Goal: Task Accomplishment & Management: Manage account settings

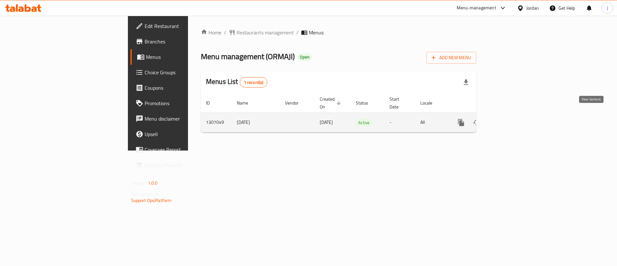
click at [510, 120] on icon "enhanced table" at bounding box center [507, 123] width 6 height 6
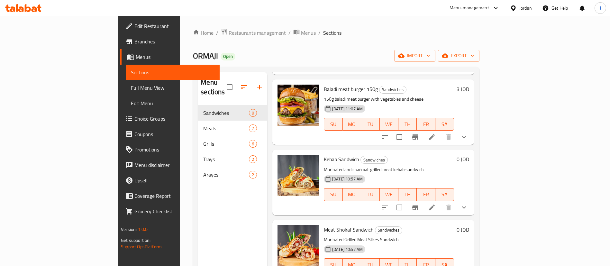
scroll to position [167, 0]
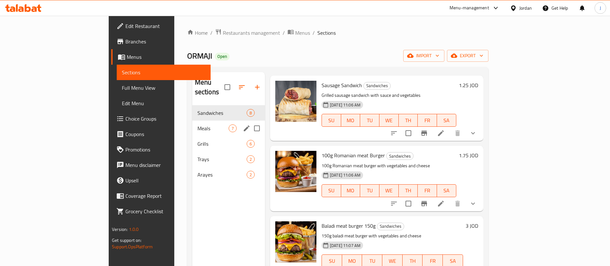
click at [192, 120] on div "Meals 7" at bounding box center [228, 127] width 73 height 15
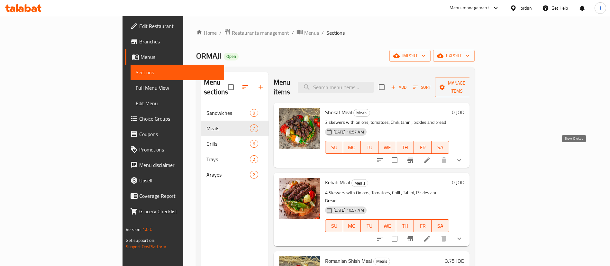
click at [463, 156] on icon "show more" at bounding box center [459, 160] width 8 height 8
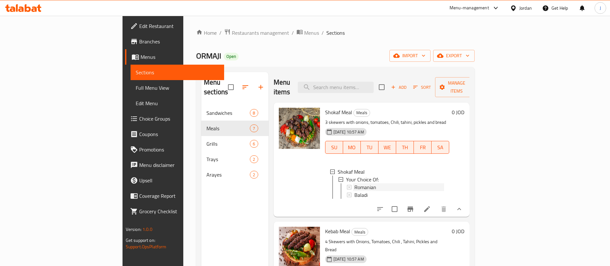
click at [354, 183] on div "Romanian" at bounding box center [399, 187] width 90 height 8
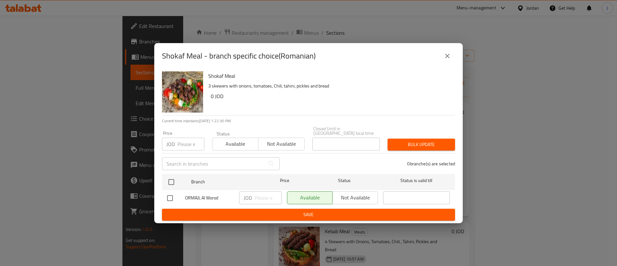
click at [451, 60] on button "close" at bounding box center [447, 55] width 15 height 15
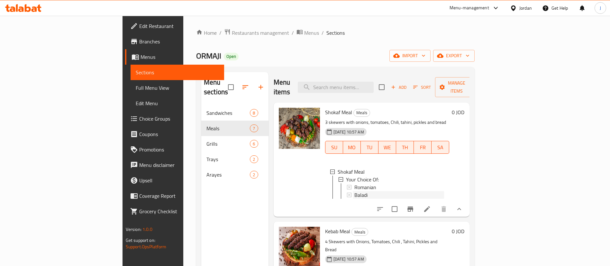
click at [354, 191] on div "Baladi" at bounding box center [399, 195] width 90 height 8
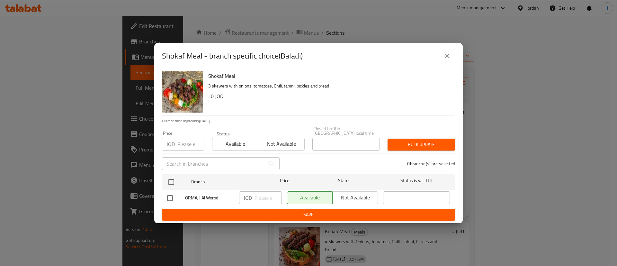
click at [448, 62] on button "close" at bounding box center [447, 55] width 15 height 15
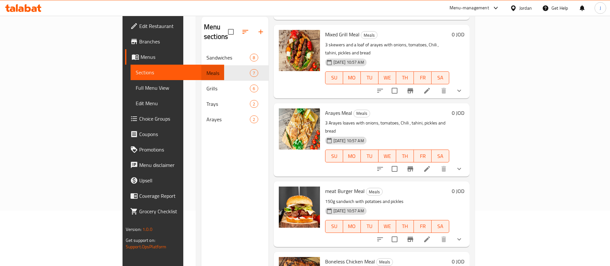
scroll to position [90, 0]
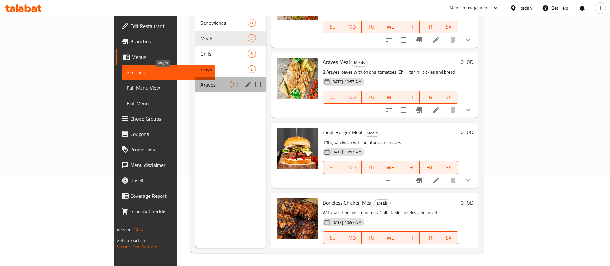
click at [200, 81] on span "Arayes" at bounding box center [214, 85] width 29 height 8
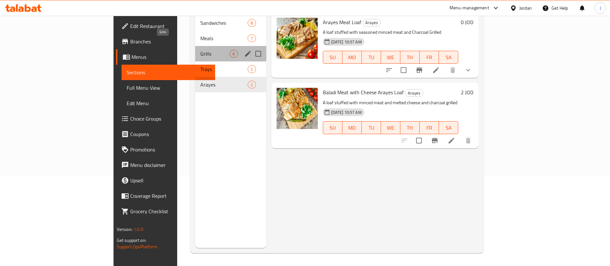
click at [200, 50] on span "Grills" at bounding box center [214, 54] width 29 height 8
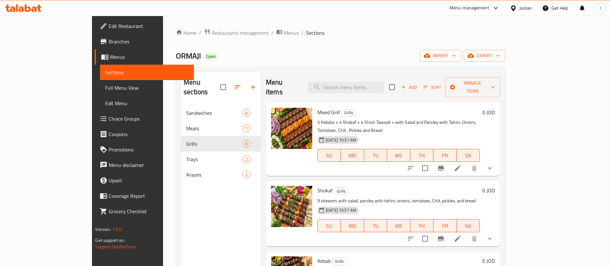
click at [493, 164] on icon "show more" at bounding box center [490, 168] width 8 height 8
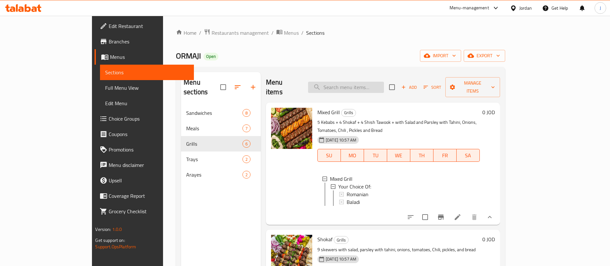
click at [344, 82] on input "search" at bounding box center [346, 87] width 76 height 11
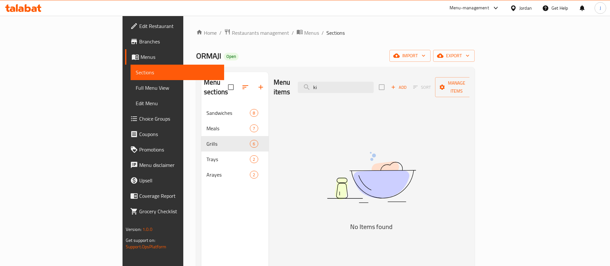
type input "k"
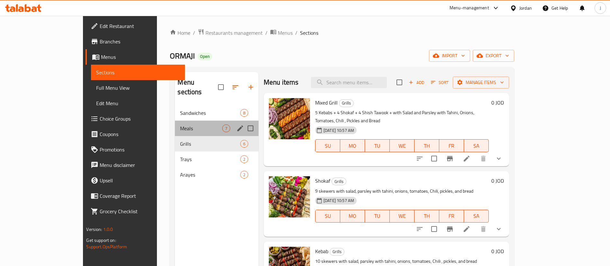
click at [175, 123] on div "Meals 7" at bounding box center [217, 127] width 84 height 15
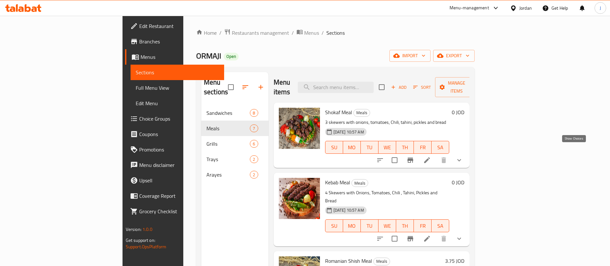
click at [463, 156] on icon "show more" at bounding box center [459, 160] width 8 height 8
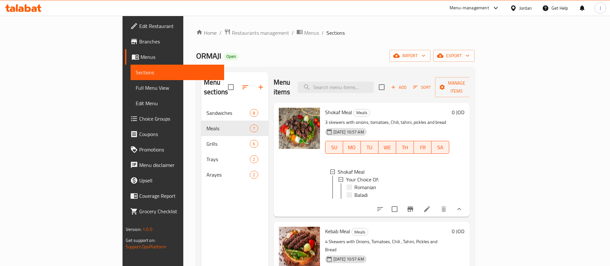
click at [276, 176] on div at bounding box center [299, 159] width 46 height 109
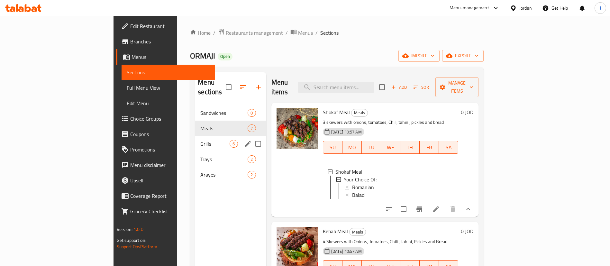
click at [200, 140] on span "Grills" at bounding box center [214, 144] width 29 height 8
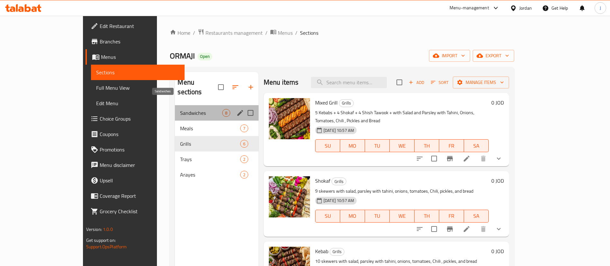
click at [180, 109] on span "Sandwiches" at bounding box center [201, 113] width 42 height 8
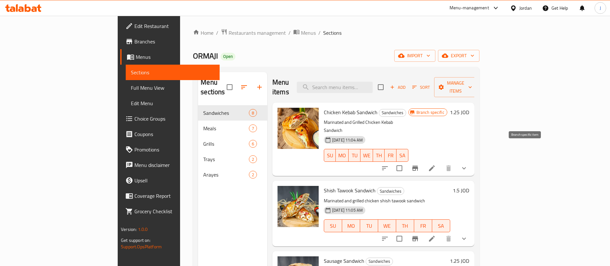
click at [419, 164] on icon "Branch-specific-item" at bounding box center [415, 168] width 8 height 8
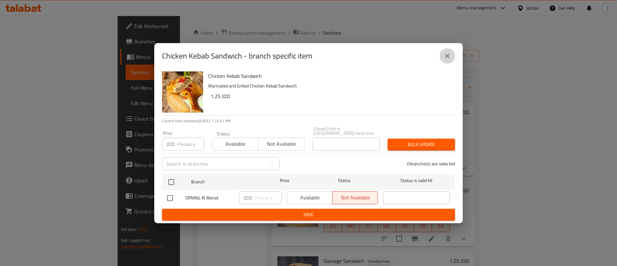
click at [451, 56] on button "close" at bounding box center [447, 55] width 15 height 15
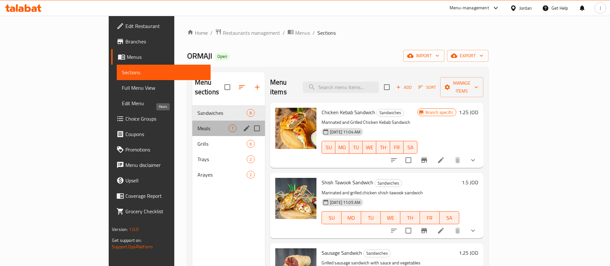
click at [197, 124] on span "Meals" at bounding box center [212, 128] width 31 height 8
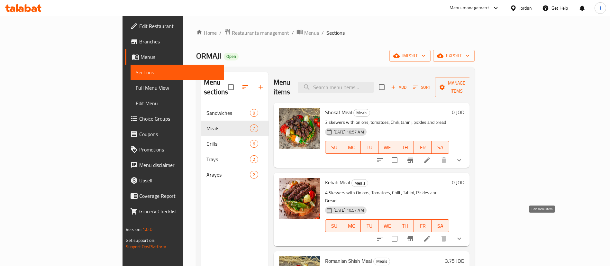
click at [430, 236] on icon at bounding box center [427, 239] width 6 height 6
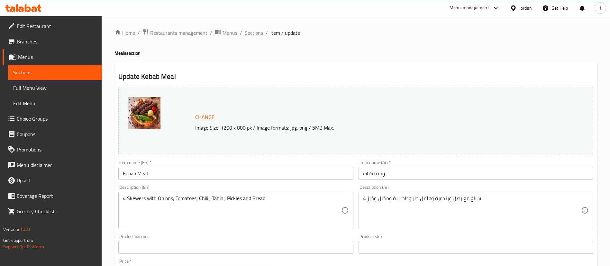
click at [258, 34] on span "Sections" at bounding box center [254, 33] width 18 height 8
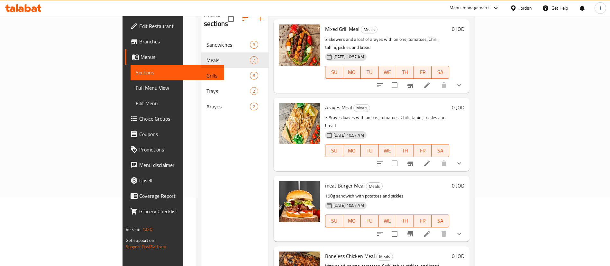
scroll to position [90, 0]
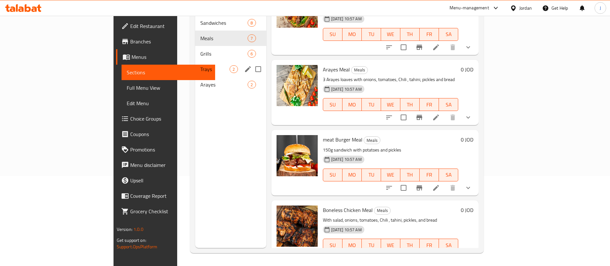
click at [200, 50] on span "Grills" at bounding box center [223, 54] width 47 height 8
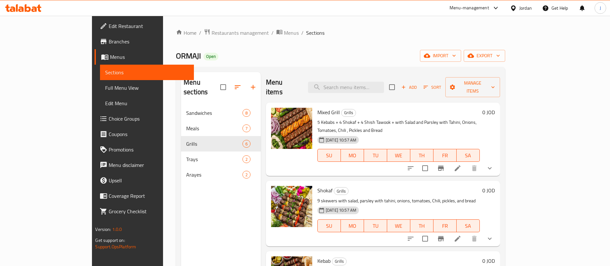
scroll to position [96, 0]
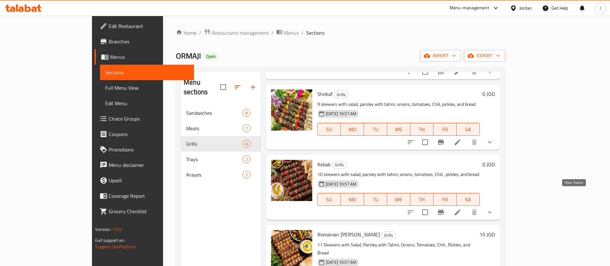
click at [493, 208] on icon "show more" at bounding box center [490, 212] width 8 height 8
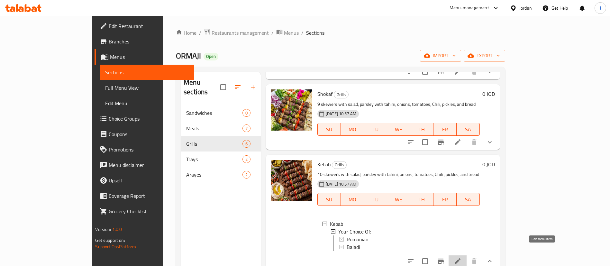
click at [460, 258] on icon at bounding box center [457, 261] width 6 height 6
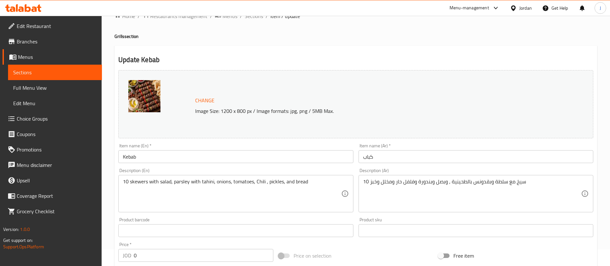
scroll to position [15, 0]
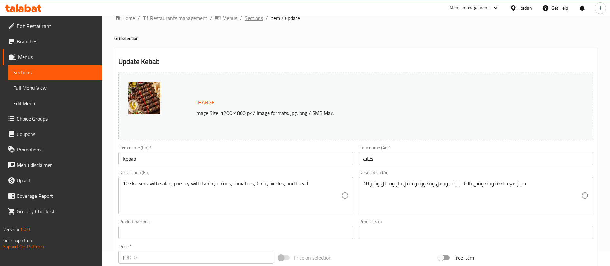
click at [246, 19] on span "Sections" at bounding box center [254, 18] width 18 height 8
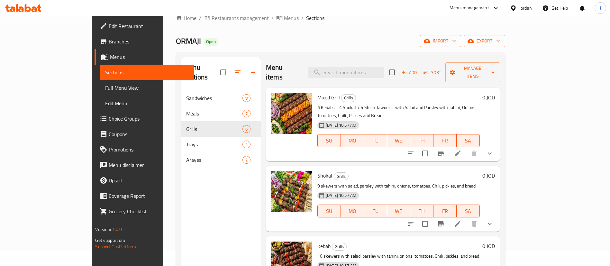
scroll to position [96, 0]
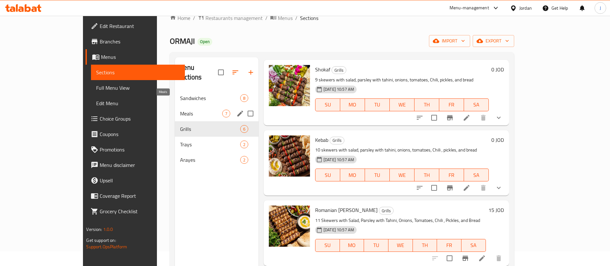
click at [183, 110] on span "Meals" at bounding box center [201, 114] width 42 height 8
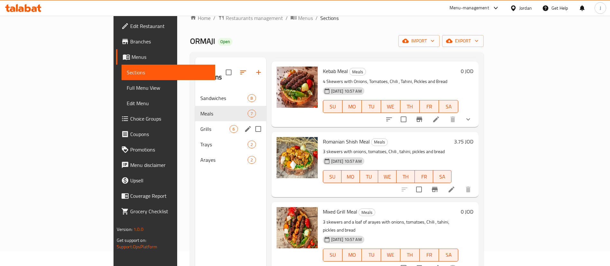
click at [195, 125] on div "Grills 6" at bounding box center [230, 128] width 71 height 15
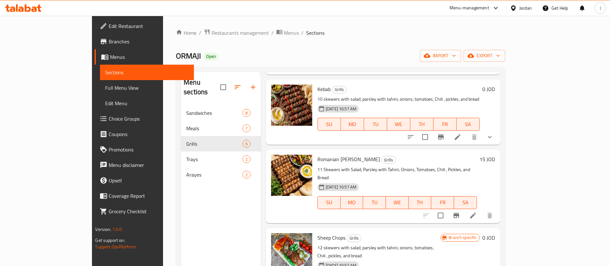
scroll to position [123, 0]
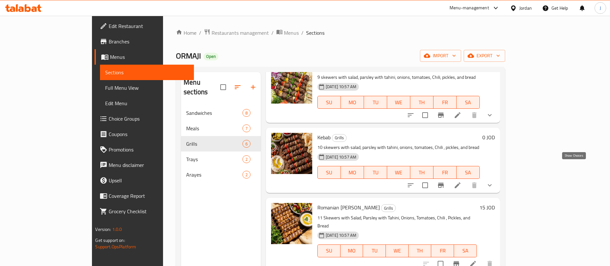
click at [491, 184] on icon "show more" at bounding box center [489, 185] width 4 height 2
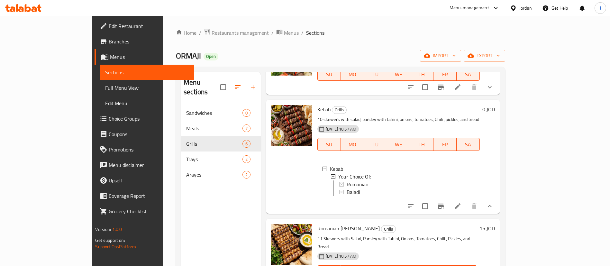
scroll to position [172, 0]
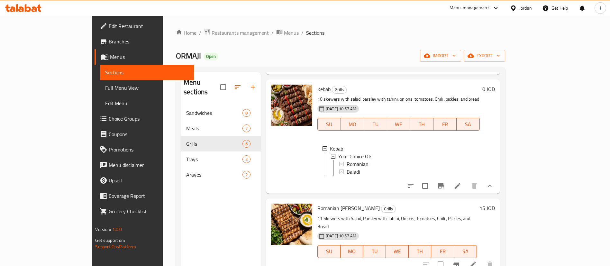
click at [461, 182] on icon at bounding box center [457, 186] width 8 height 8
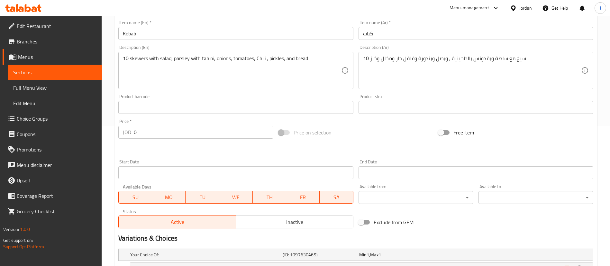
scroll to position [193, 0]
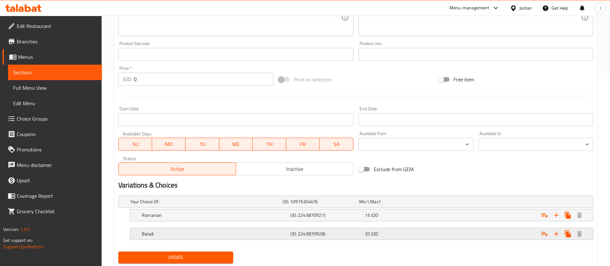
click at [489, 233] on div "Expand" at bounding box center [512, 234] width 148 height 14
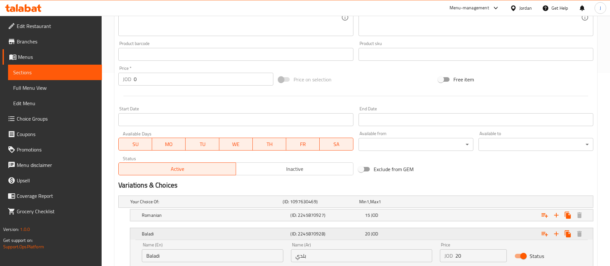
scroll to position [240, 0]
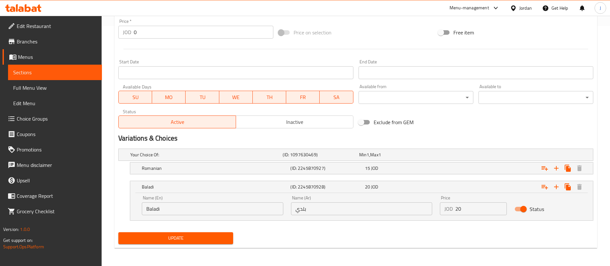
click at [522, 210] on input "Status" at bounding box center [523, 209] width 37 height 12
checkbox input "false"
click at [202, 231] on div "Update" at bounding box center [176, 237] width 120 height 17
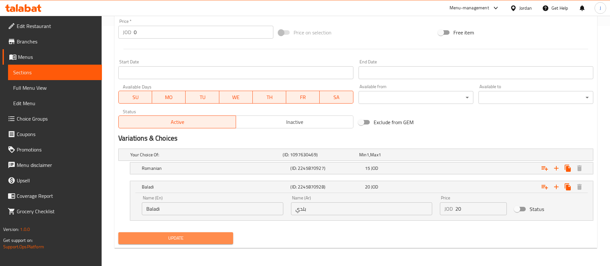
click at [200, 236] on span "Update" at bounding box center [175, 238] width 104 height 8
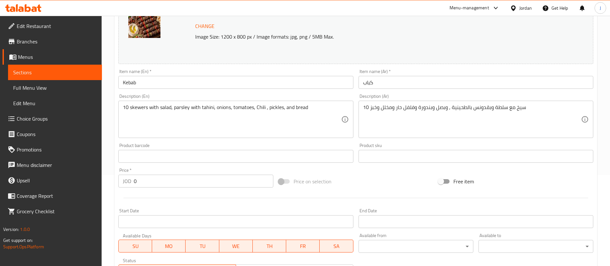
scroll to position [0, 0]
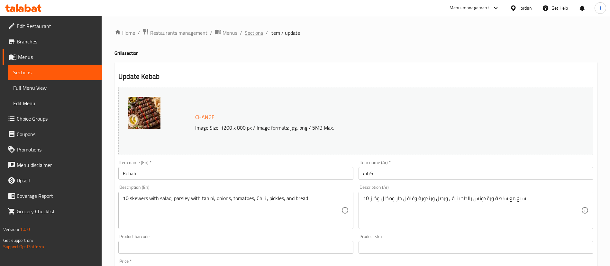
click at [257, 34] on span "Sections" at bounding box center [254, 33] width 18 height 8
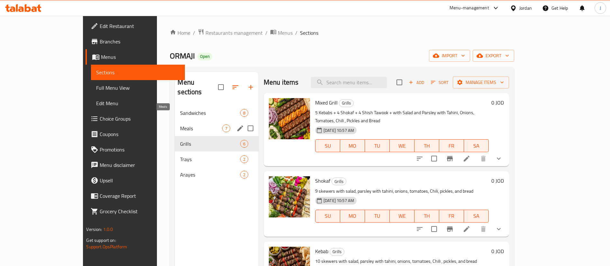
click at [180, 124] on span "Meals" at bounding box center [201, 128] width 42 height 8
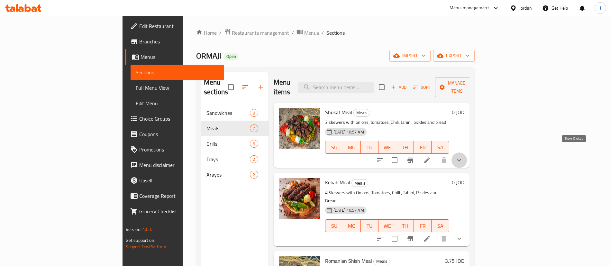
click at [463, 156] on icon "show more" at bounding box center [459, 160] width 8 height 8
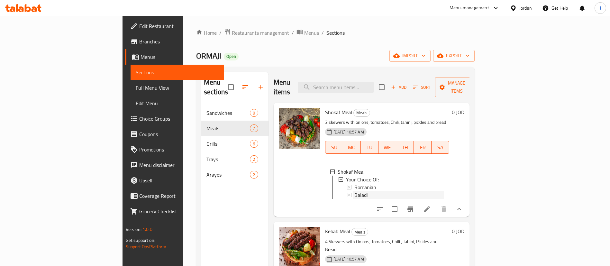
click at [354, 191] on div "Baladi" at bounding box center [399, 195] width 90 height 8
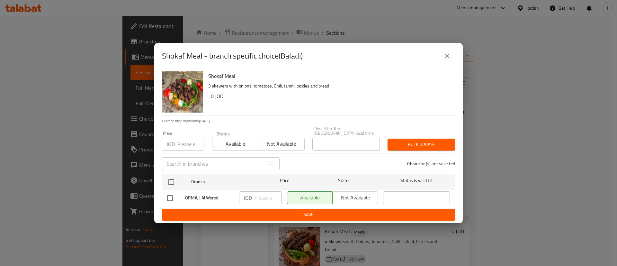
click at [353, 197] on div "Available Not available" at bounding box center [332, 197] width 91 height 13
click at [446, 59] on icon "close" at bounding box center [447, 56] width 8 height 8
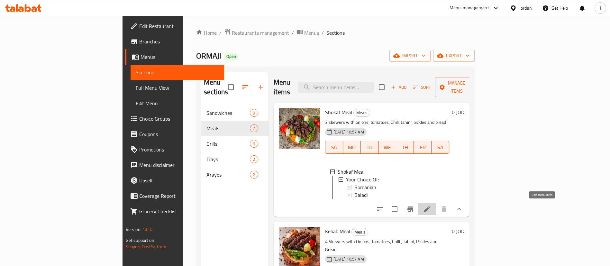
click at [430, 206] on icon at bounding box center [427, 209] width 6 height 6
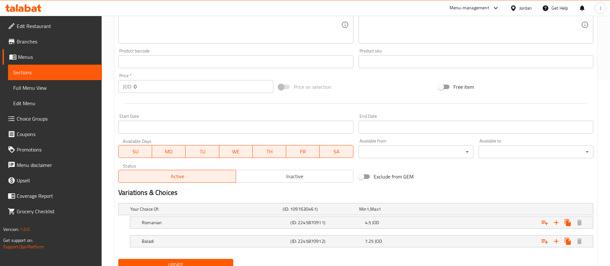
scroll to position [212, 0]
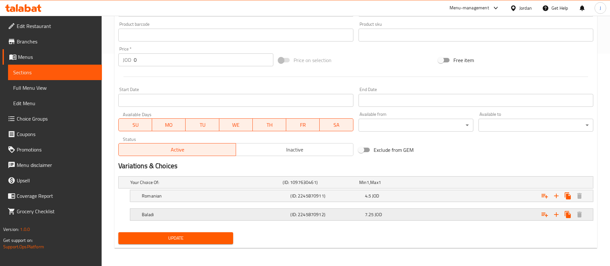
click at [397, 217] on div "7.25 JOD" at bounding box center [401, 214] width 72 height 6
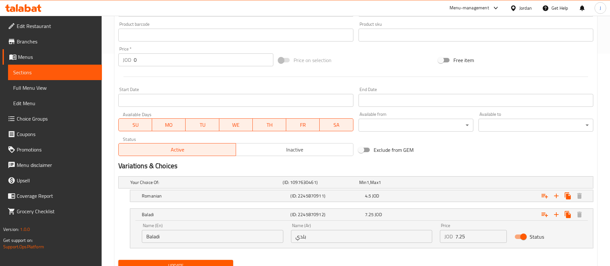
click at [523, 234] on input "Status" at bounding box center [523, 236] width 37 height 12
checkbox input "false"
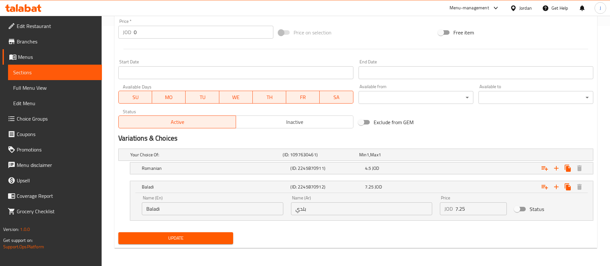
click at [180, 240] on span "Update" at bounding box center [175, 238] width 104 height 8
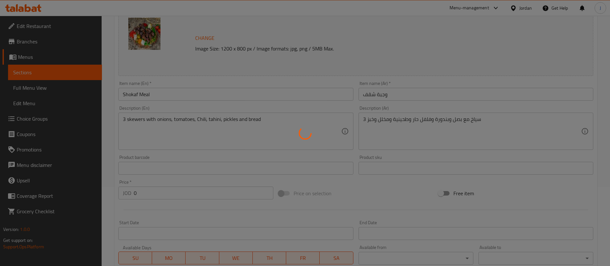
scroll to position [0, 0]
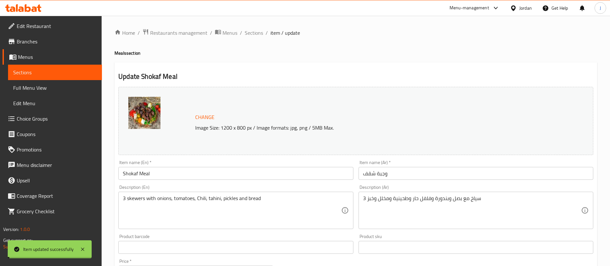
click at [254, 32] on span "Sections" at bounding box center [254, 33] width 18 height 8
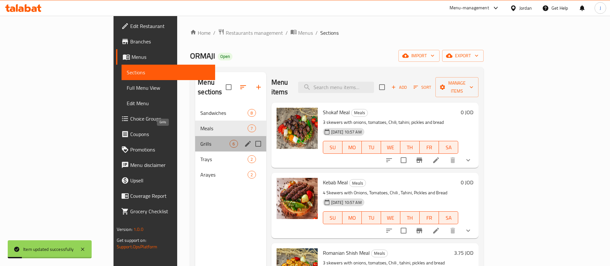
click at [200, 140] on span "Grills" at bounding box center [214, 144] width 29 height 8
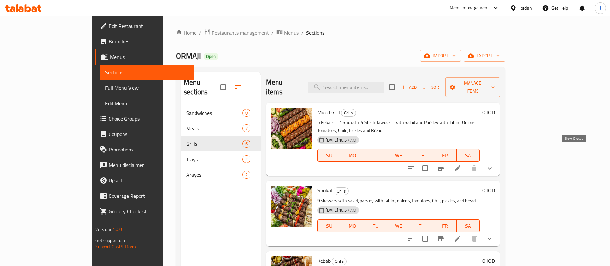
click at [493, 164] on icon "show more" at bounding box center [490, 168] width 8 height 8
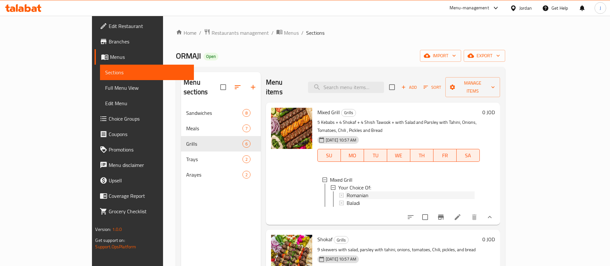
click at [364, 191] on div "Romanian" at bounding box center [410, 195] width 128 height 8
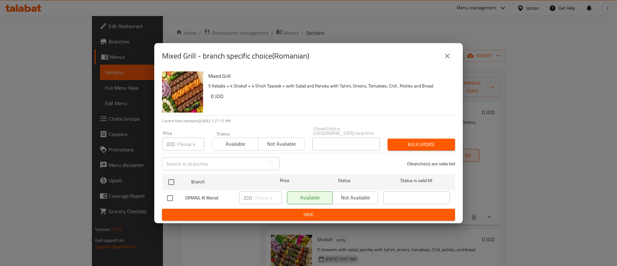
click at [449, 57] on icon "close" at bounding box center [447, 56] width 8 height 8
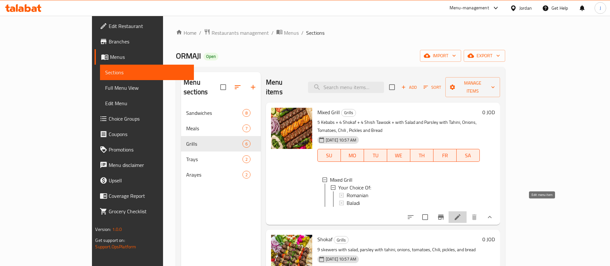
click at [461, 213] on icon at bounding box center [457, 217] width 8 height 8
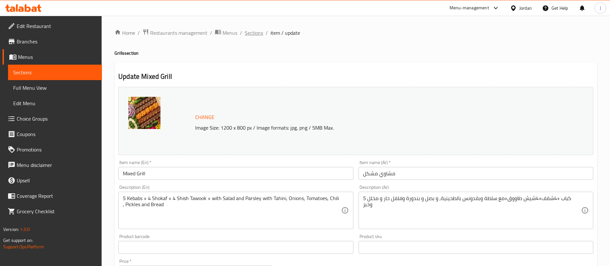
click at [253, 34] on span "Sections" at bounding box center [254, 33] width 18 height 8
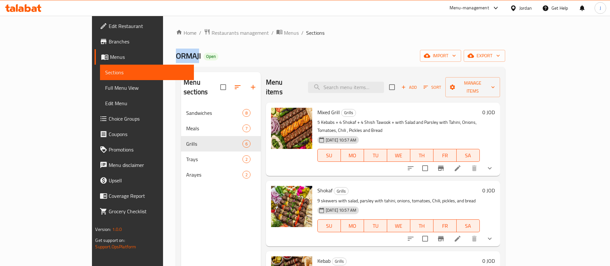
drag, startPoint x: 138, startPoint y: 52, endPoint x: 111, endPoint y: 53, distance: 27.3
click at [163, 53] on div "Home / Restaurants management / Menus / Sections ORMAJI Open import export Menu…" at bounding box center [340, 186] width 354 height 340
copy span "ORMAJ"
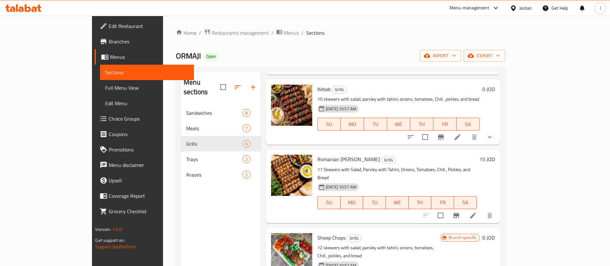
click at [183, 26] on div "Home / Restaurants management / Menus / Sections ORMAJI Open import export Menu…" at bounding box center [340, 186] width 354 height 340
click at [211, 31] on span "Restaurants management" at bounding box center [239, 33] width 57 height 8
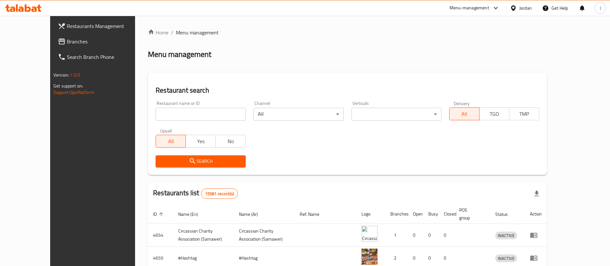
click at [156, 113] on input "search" at bounding box center [201, 114] width 90 height 13
type input "jw bites"
click button "Search" at bounding box center [201, 161] width 90 height 12
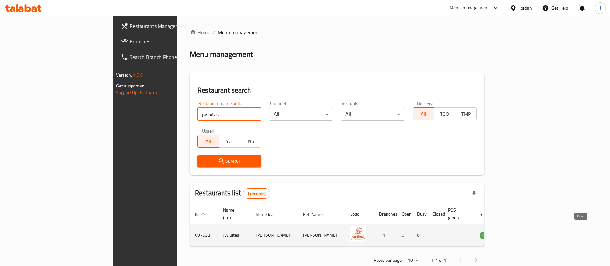
click at [525, 231] on link "enhanced table" at bounding box center [519, 235] width 12 height 8
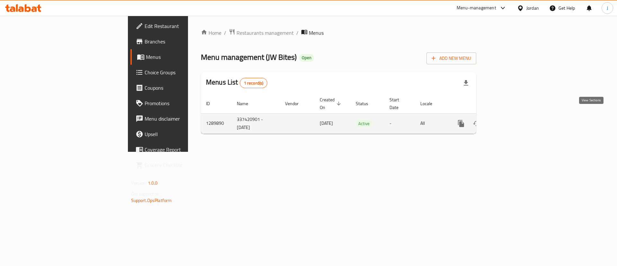
click at [511, 120] on icon "enhanced table" at bounding box center [508, 124] width 8 height 8
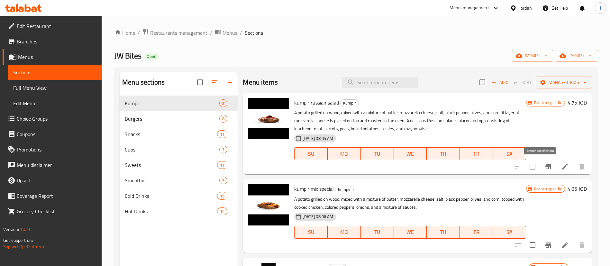
click at [544, 166] on icon "Branch-specific-item" at bounding box center [548, 167] width 8 height 8
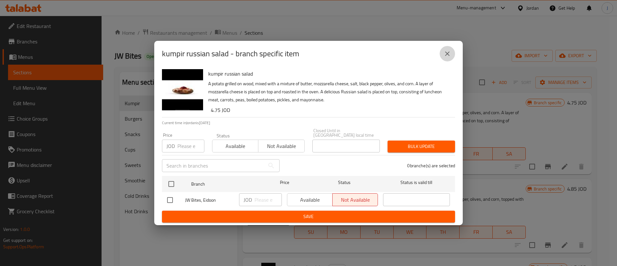
click at [450, 52] on icon "close" at bounding box center [447, 54] width 8 height 8
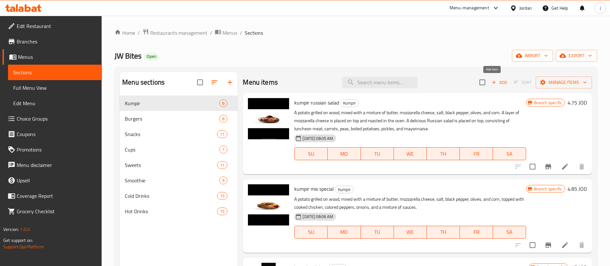
click at [492, 84] on span "Add" at bounding box center [498, 82] width 17 height 7
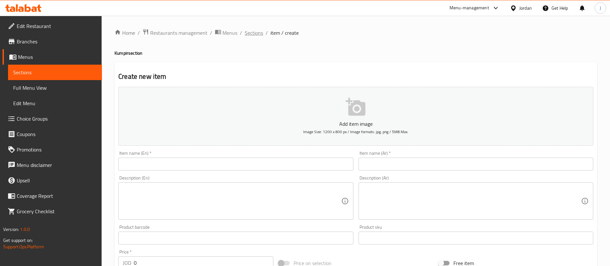
click at [254, 31] on span "Sections" at bounding box center [254, 33] width 18 height 8
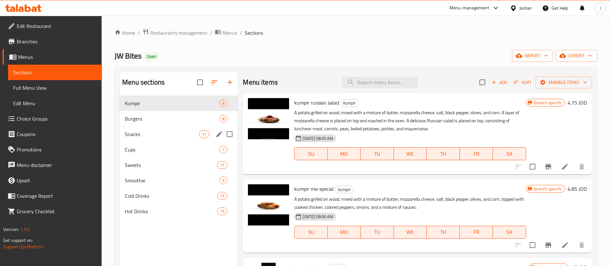
click at [153, 128] on div "Snacks 11" at bounding box center [179, 133] width 118 height 15
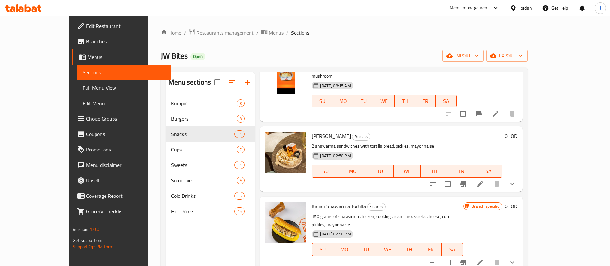
scroll to position [241, 0]
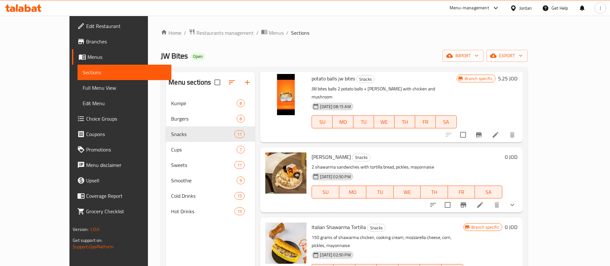
click at [516, 201] on icon "show more" at bounding box center [512, 205] width 8 height 8
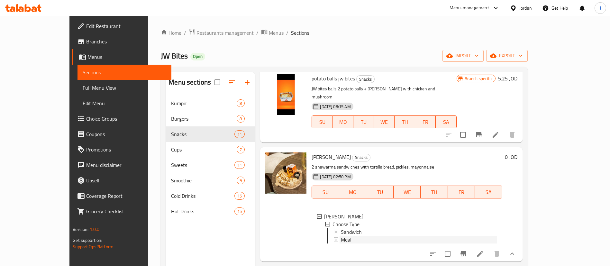
click at [397, 236] on div "Meal" at bounding box center [419, 240] width 156 height 8
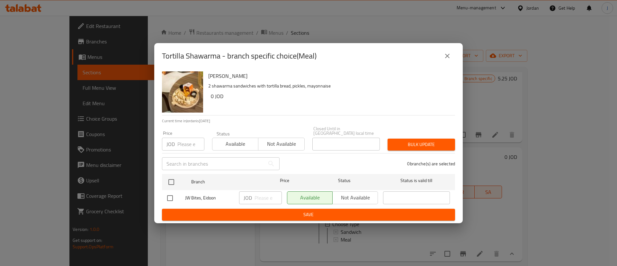
click at [444, 52] on button "close" at bounding box center [447, 55] width 15 height 15
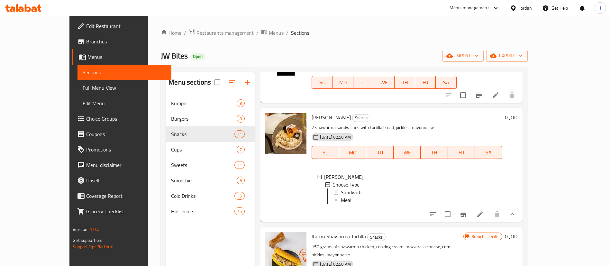
scroll to position [337, 0]
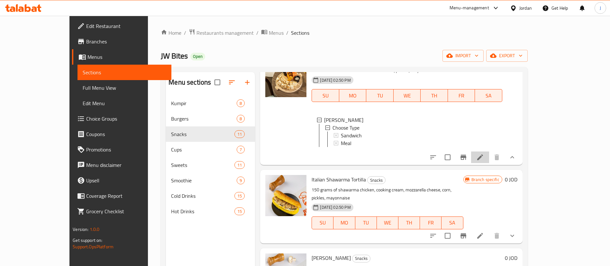
click at [489, 151] on li at bounding box center [480, 157] width 18 height 12
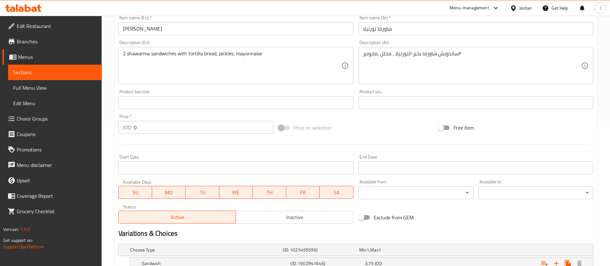
scroll to position [212, 0]
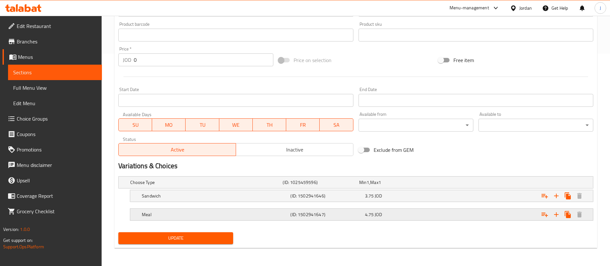
click at [282, 212] on h5 "Meal" at bounding box center [215, 214] width 146 height 6
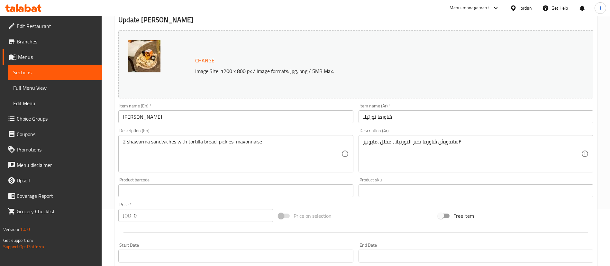
scroll to position [0, 0]
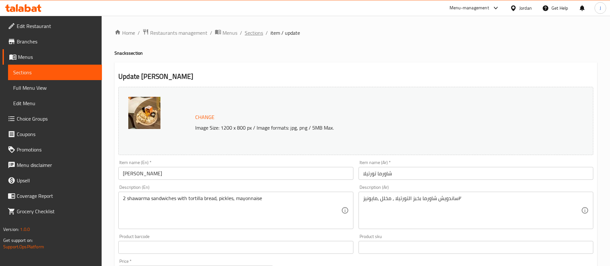
click at [257, 32] on span "Sections" at bounding box center [254, 33] width 18 height 8
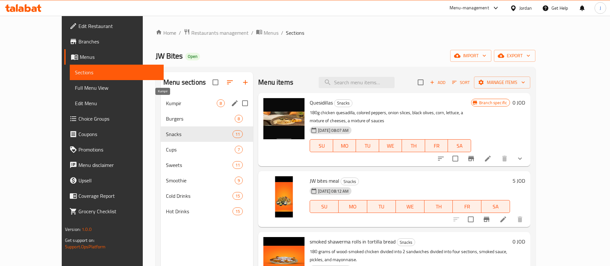
click at [166, 103] on span "Kumpir" at bounding box center [191, 103] width 51 height 8
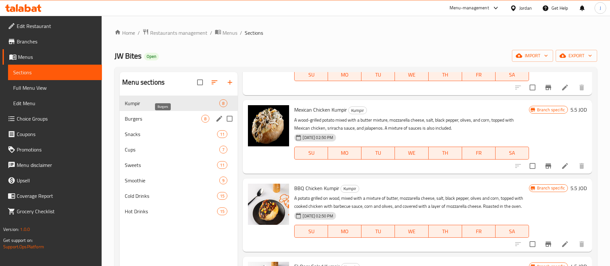
click at [148, 118] on span "Burgers" at bounding box center [163, 119] width 76 height 8
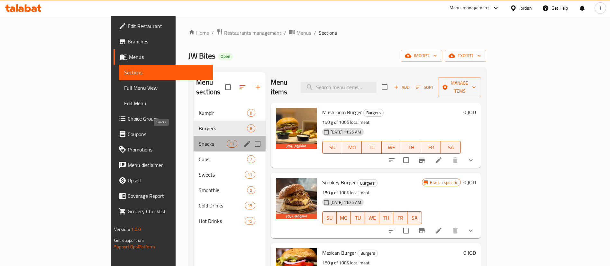
click at [199, 140] on span "Snacks" at bounding box center [213, 144] width 28 height 8
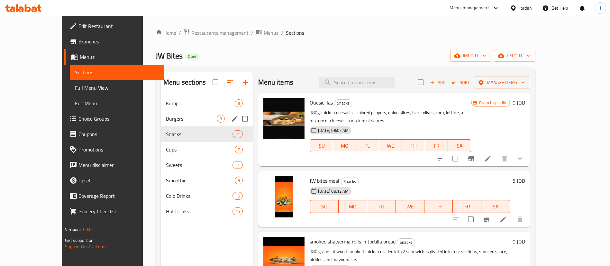
click at [166, 122] on span "Burgers" at bounding box center [191, 119] width 51 height 8
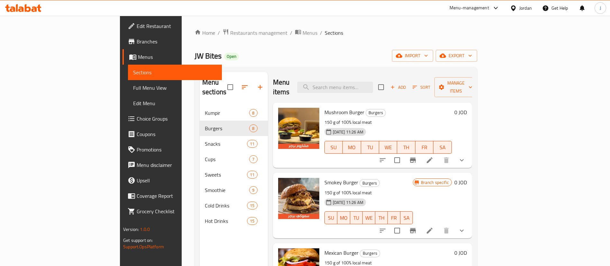
click at [283, 52] on div "JW Bites Open import export" at bounding box center [335, 56] width 282 height 12
click at [465, 156] on icon "show more" at bounding box center [462, 160] width 8 height 8
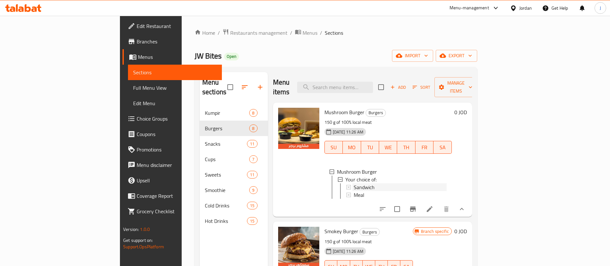
click at [353, 183] on div "Sandwich" at bounding box center [399, 187] width 93 height 8
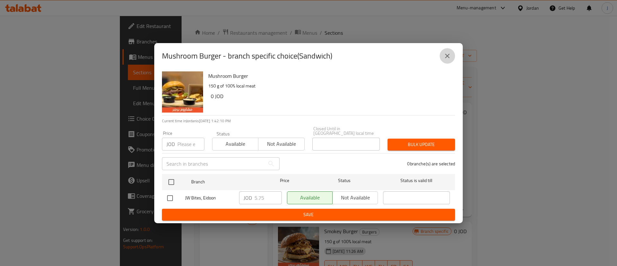
click at [449, 58] on icon "close" at bounding box center [447, 56] width 8 height 8
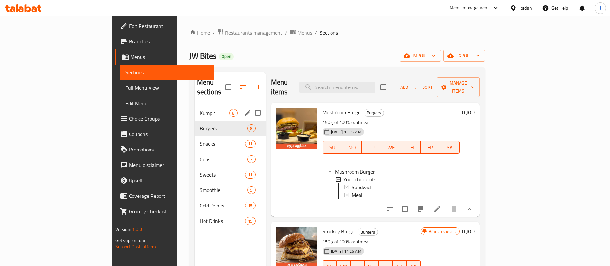
click at [194, 105] on div "Kumpir 8" at bounding box center [229, 112] width 71 height 15
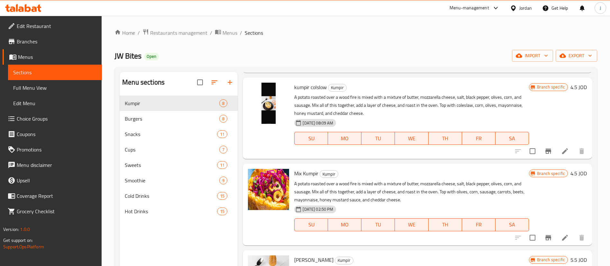
scroll to position [193, 0]
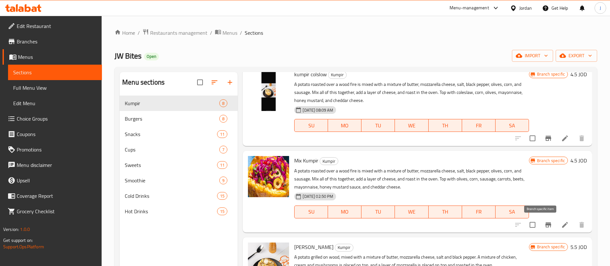
click at [544, 224] on icon "Branch-specific-item" at bounding box center [548, 225] width 8 height 8
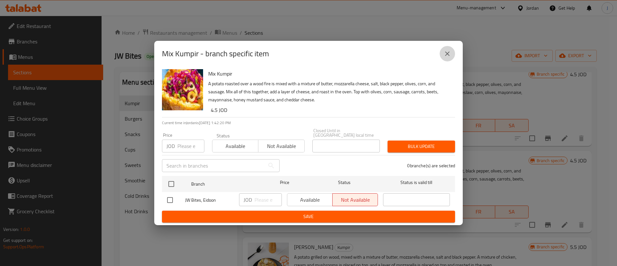
click at [449, 56] on icon "close" at bounding box center [447, 54] width 8 height 8
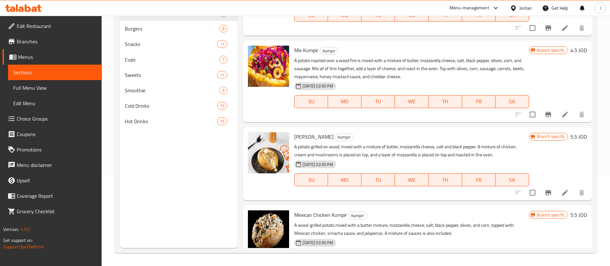
scroll to position [223, 0]
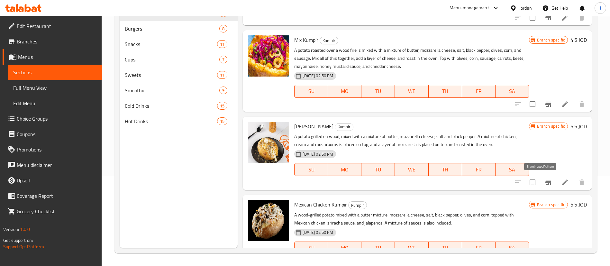
click at [544, 185] on icon "Branch-specific-item" at bounding box center [548, 182] width 8 height 8
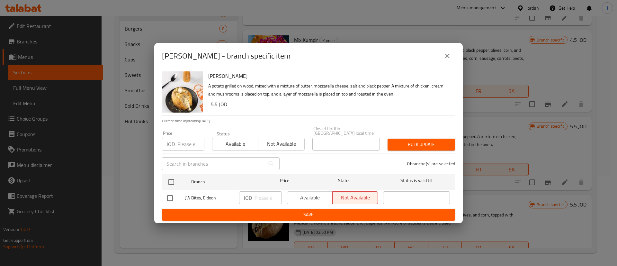
click at [446, 58] on icon "close" at bounding box center [447, 56] width 4 height 4
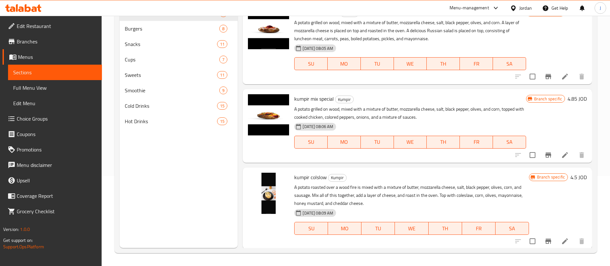
scroll to position [0, 0]
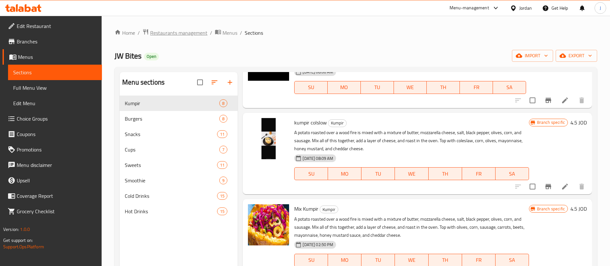
click at [178, 36] on span "Restaurants management" at bounding box center [178, 33] width 57 height 8
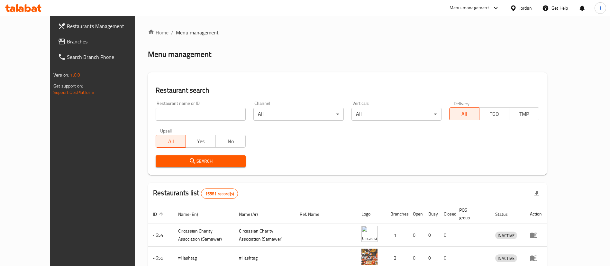
click at [152, 120] on div "Restaurant name or ID Restaurant name or ID" at bounding box center [201, 110] width 98 height 27
click at [156, 118] on input "search" at bounding box center [201, 114] width 90 height 13
type input "grill mark"
click button "Search" at bounding box center [201, 161] width 90 height 12
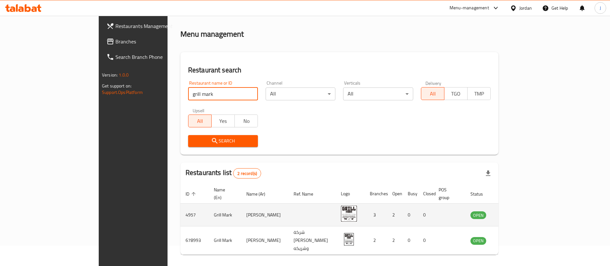
scroll to position [31, 0]
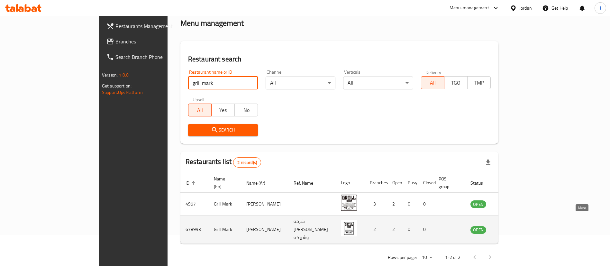
click at [511, 227] on icon "enhanced table" at bounding box center [507, 229] width 7 height 5
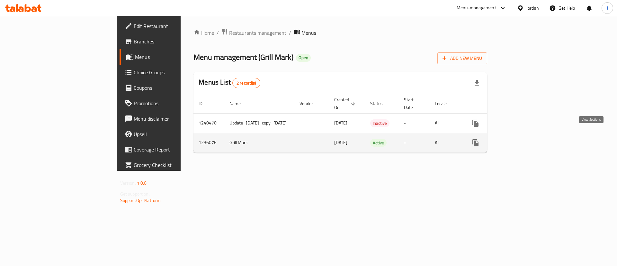
click at [526, 139] on icon "enhanced table" at bounding box center [522, 143] width 8 height 8
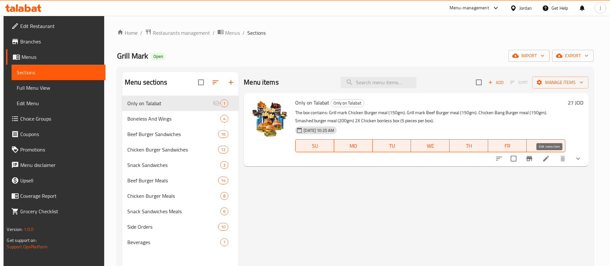
click at [549, 158] on icon at bounding box center [546, 159] width 8 height 8
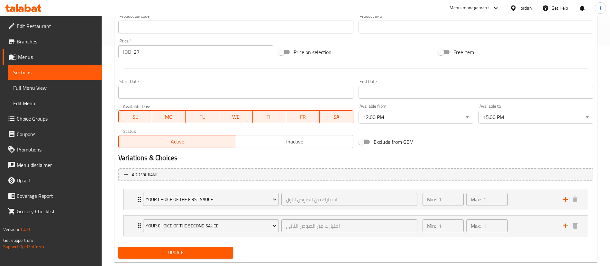
scroll to position [235, 0]
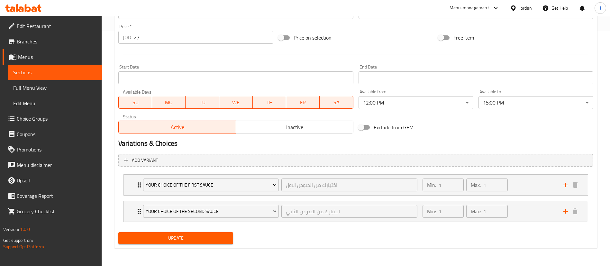
click at [363, 129] on input "Exclude from GEM" at bounding box center [361, 127] width 37 height 12
checkbox input "true"
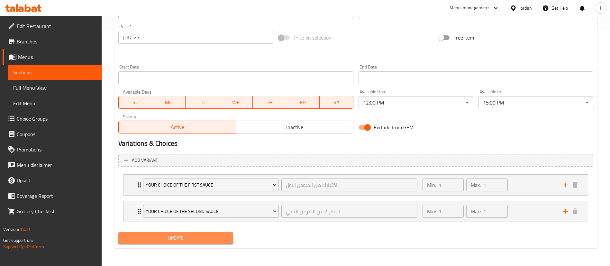
click at [161, 237] on span "Update" at bounding box center [175, 238] width 104 height 8
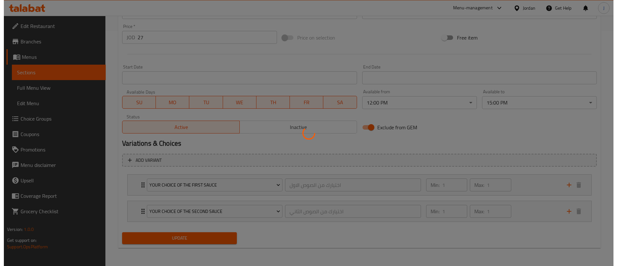
scroll to position [0, 0]
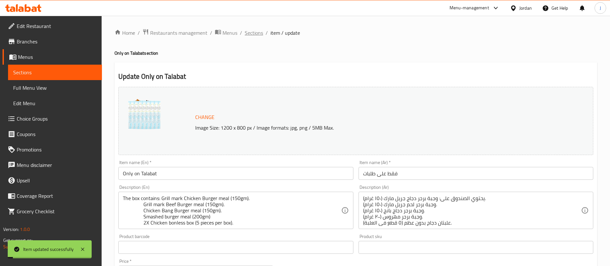
click at [249, 32] on span "Sections" at bounding box center [254, 33] width 18 height 8
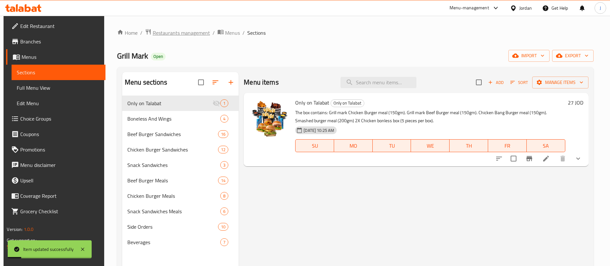
click at [155, 31] on span "Restaurants management" at bounding box center [181, 33] width 57 height 8
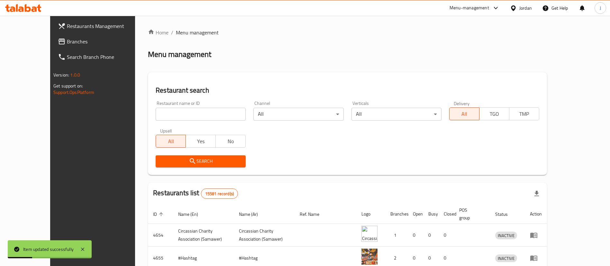
click at [175, 115] on input "search" at bounding box center [201, 114] width 90 height 13
type input "grill mark"
click button "Search" at bounding box center [201, 161] width 90 height 12
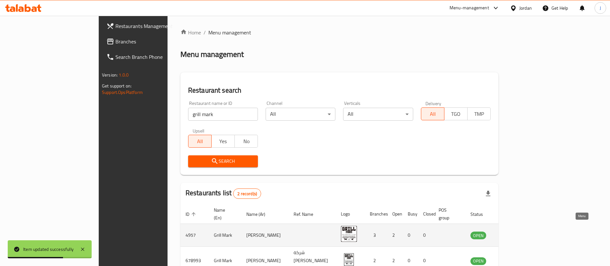
click at [512, 231] on icon "enhanced table" at bounding box center [508, 235] width 8 height 8
